Goal: Navigation & Orientation: Find specific page/section

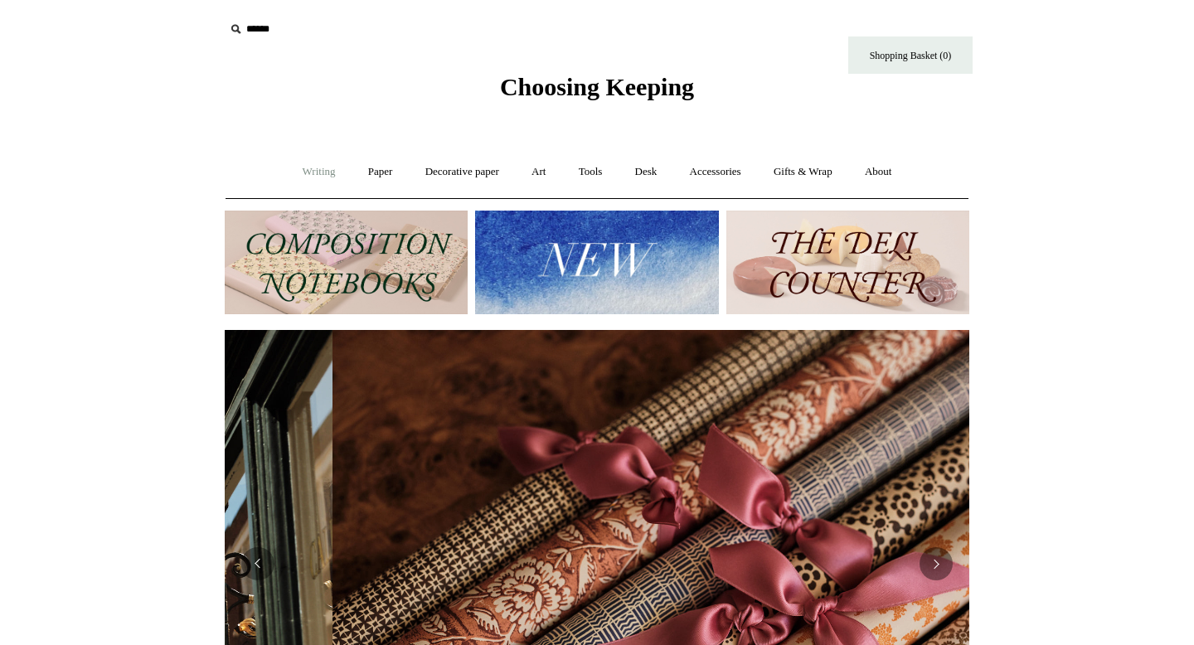
scroll to position [0, 1489]
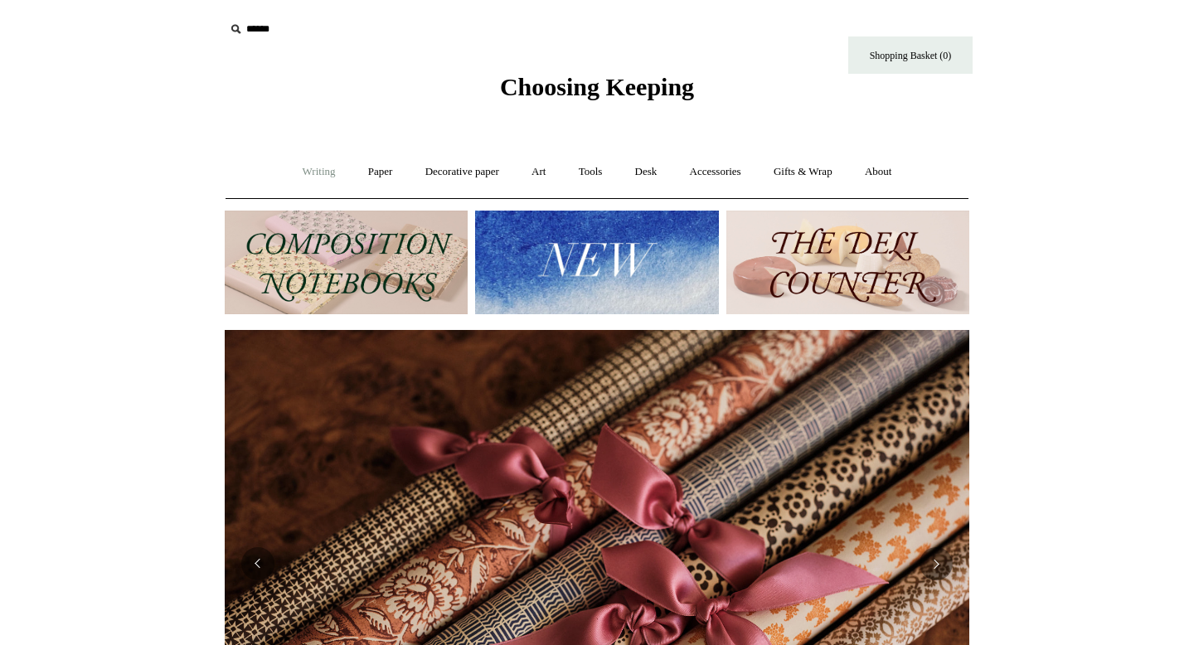
click at [315, 170] on link "Writing +" at bounding box center [319, 172] width 63 height 44
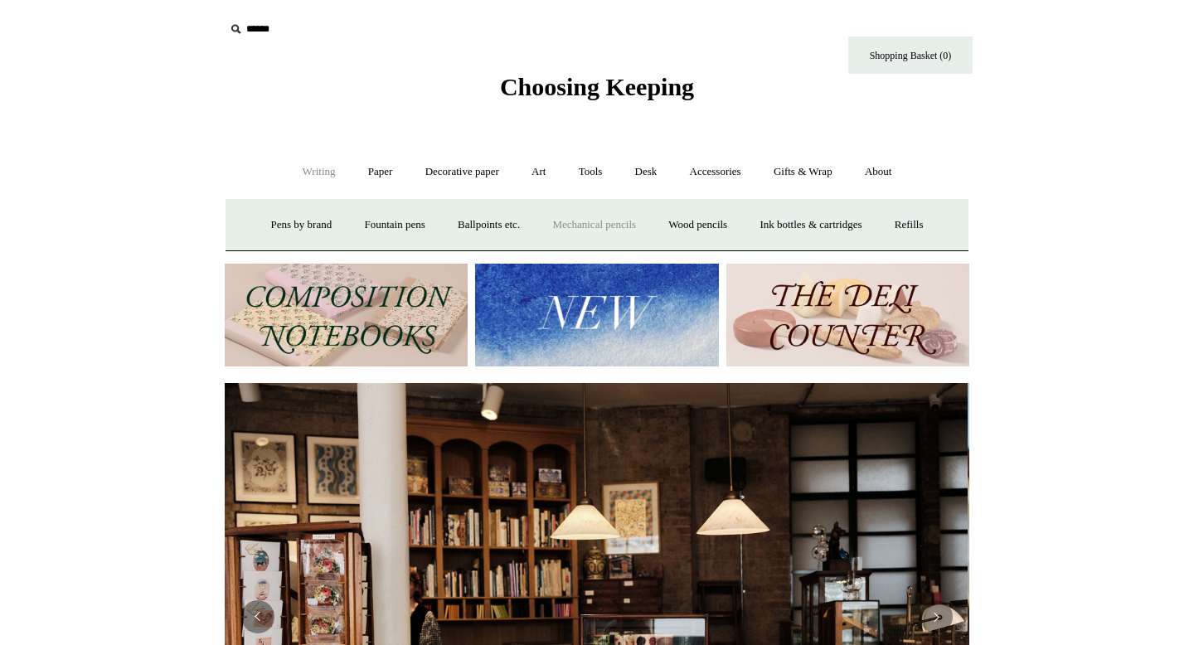
scroll to position [0, 0]
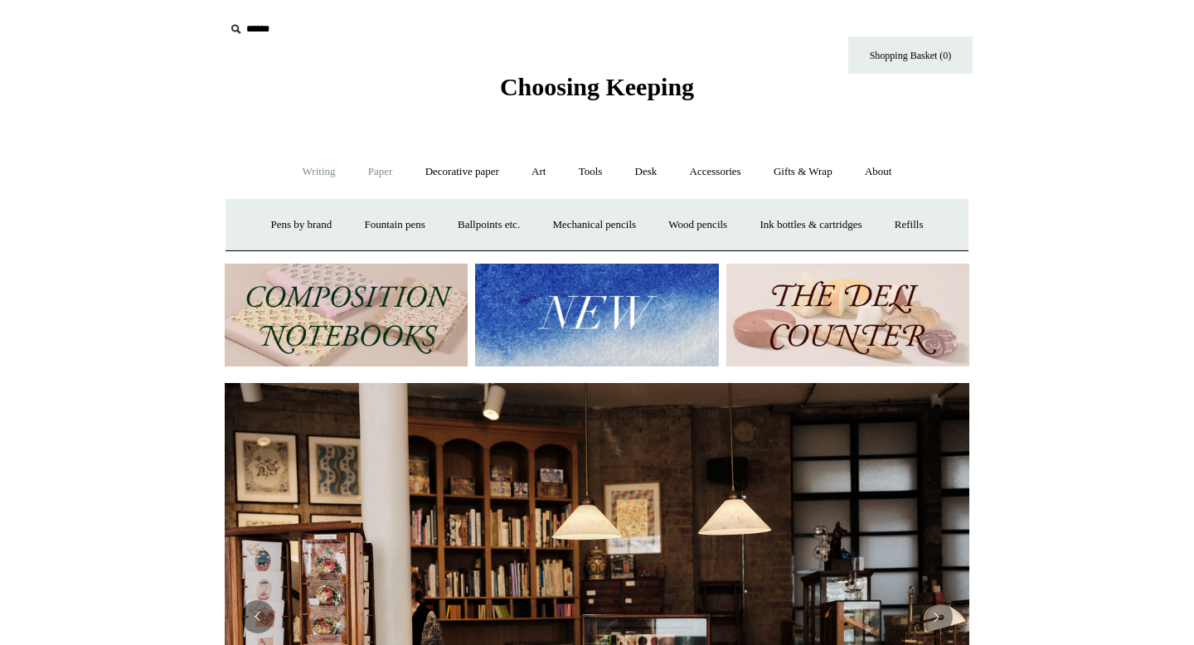
click at [368, 172] on link "Paper +" at bounding box center [380, 172] width 55 height 44
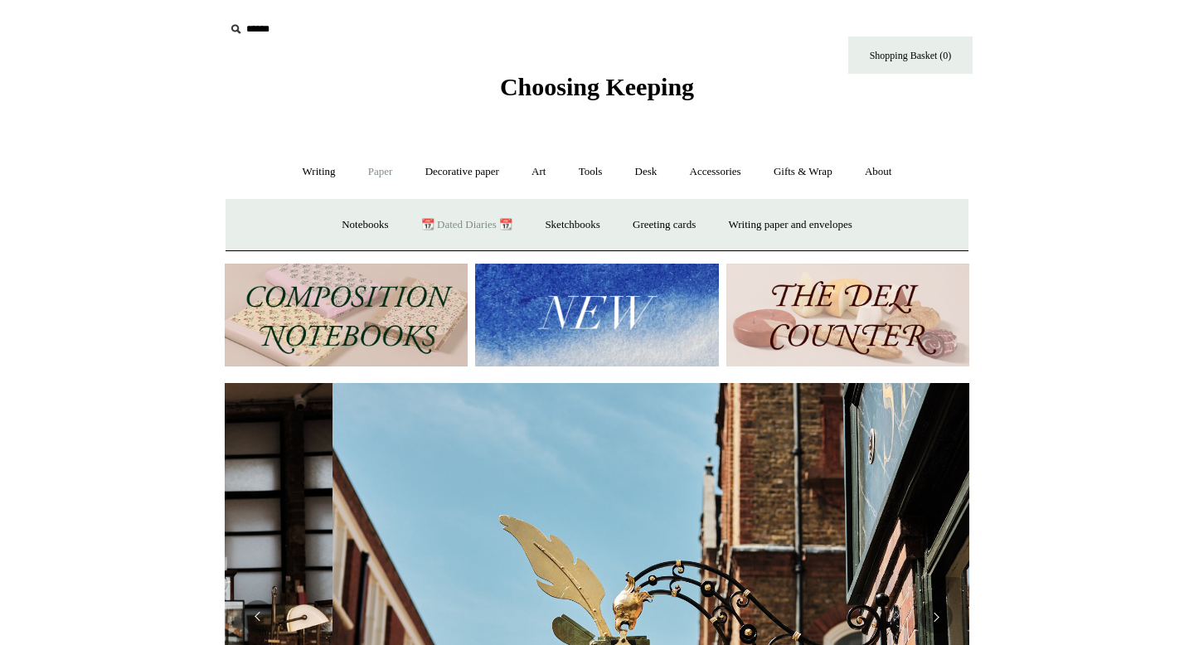
scroll to position [0, 745]
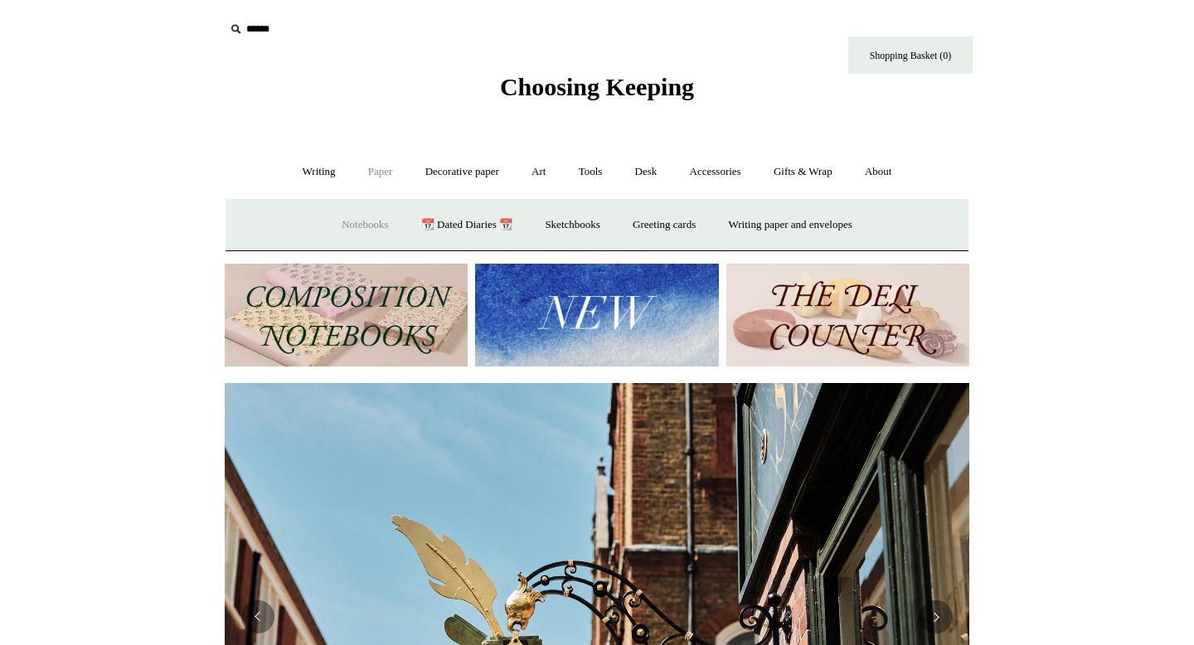
click at [352, 221] on link "Notebooks +" at bounding box center [365, 225] width 76 height 44
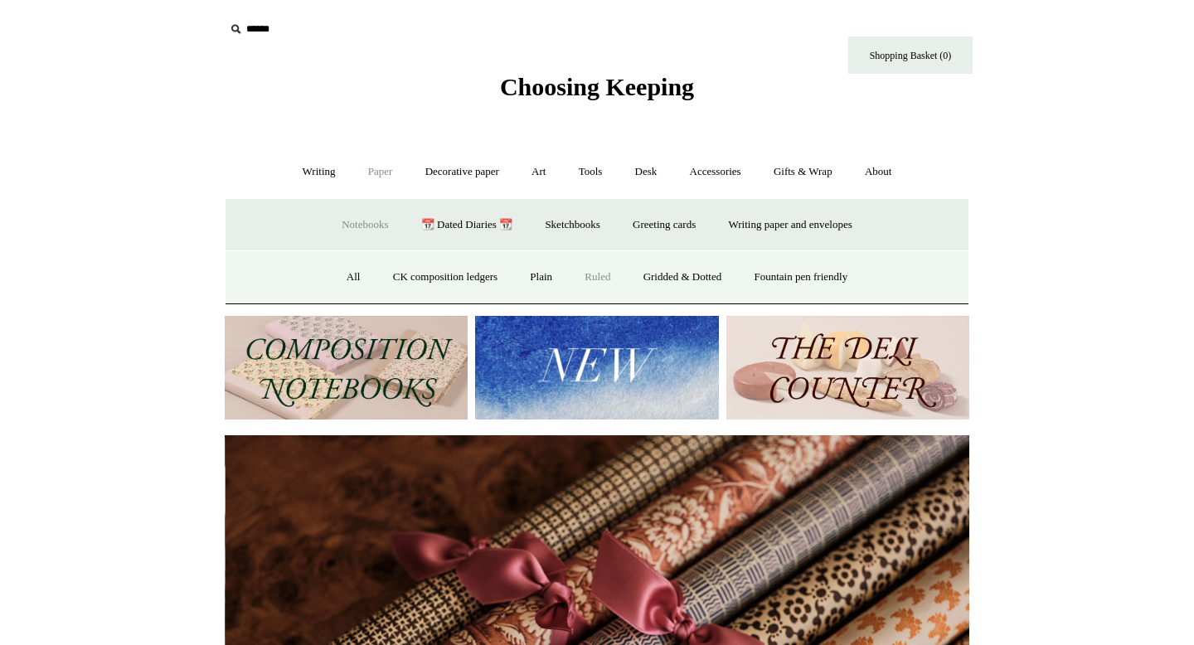
scroll to position [0, 1489]
click at [598, 280] on link "Ruled" at bounding box center [598, 277] width 56 height 44
